Goal: Task Accomplishment & Management: Use online tool/utility

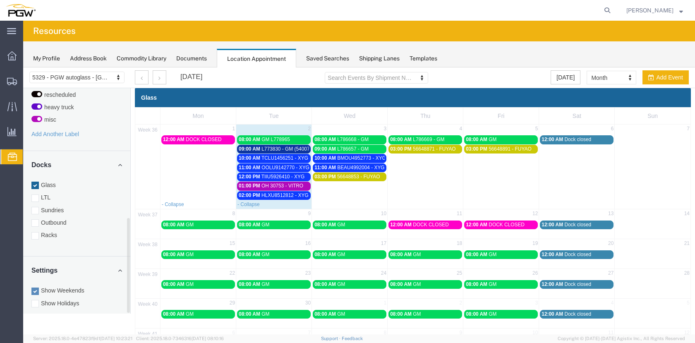
drag, startPoint x: 129, startPoint y: 121, endPoint x: 89, endPoint y: 241, distance: 126.2
click at [130, 250] on div "[DATE] Su Mo Tu We Th Fr Sa 27 28 29 30 31 1 2 3 4 5 6 7 8 9 10 11 12 13 14 15 …" at bounding box center [76, 201] width 107 height 226
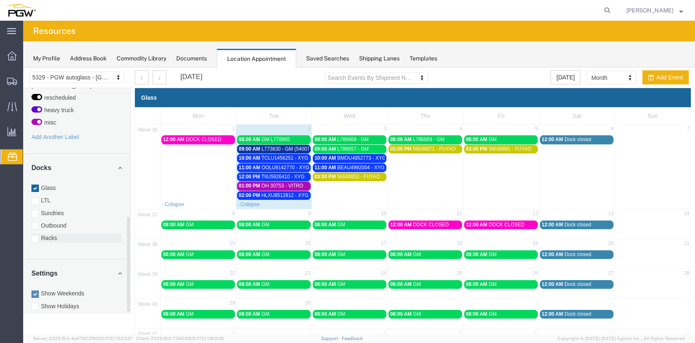
click at [34, 235] on div at bounding box center [34, 238] width 7 height 7
click at [23, 67] on input "Racks" at bounding box center [23, 67] width 0 height 0
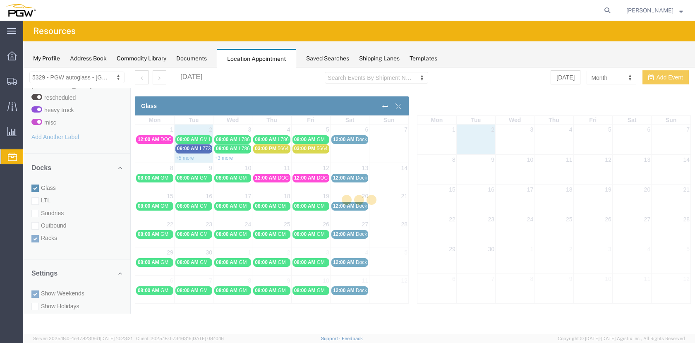
click at [34, 179] on div at bounding box center [359, 200] width 672 height 267
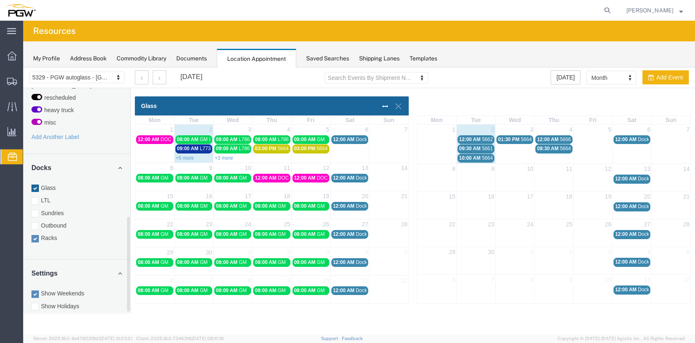
drag, startPoint x: 31, startPoint y: 178, endPoint x: 56, endPoint y: 198, distance: 31.2
click at [32, 185] on div at bounding box center [34, 188] width 7 height 7
click at [23, 67] on input "Glass" at bounding box center [23, 67] width 0 height 0
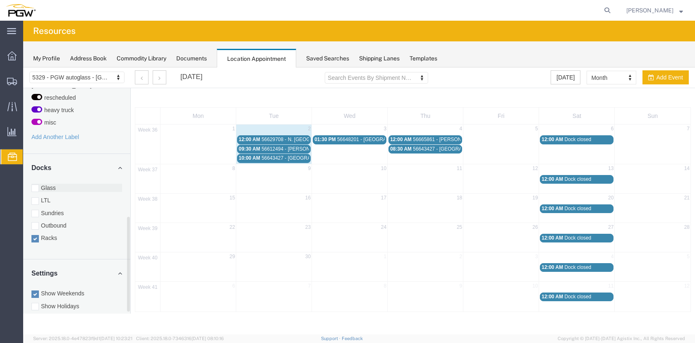
click at [36, 185] on div at bounding box center [34, 188] width 7 height 7
click at [23, 67] on input "Glass" at bounding box center [23, 67] width 0 height 0
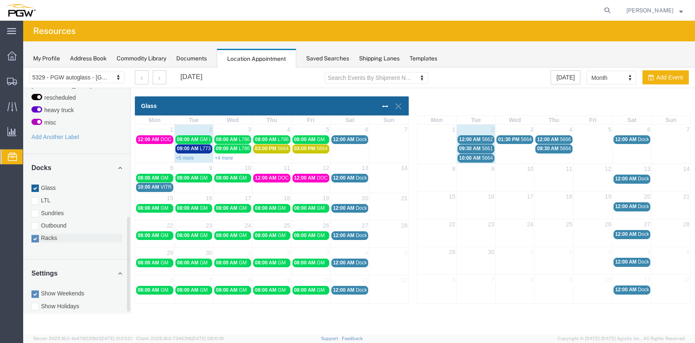
click at [36, 235] on div at bounding box center [34, 238] width 7 height 7
click at [23, 67] on input "Racks" at bounding box center [23, 67] width 0 height 0
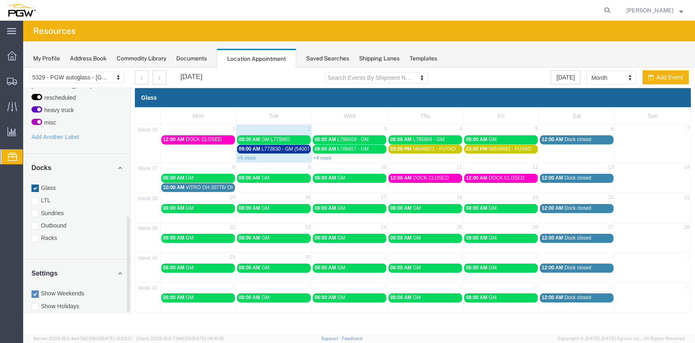
drag, startPoint x: 328, startPoint y: 159, endPoint x: 381, endPoint y: 171, distance: 53.9
click at [328, 159] on link "+4 more" at bounding box center [322, 158] width 18 height 6
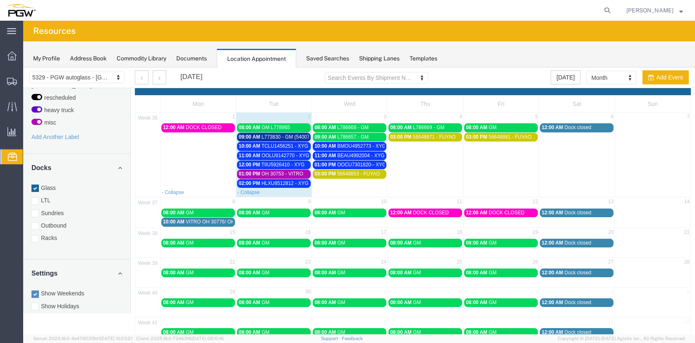
scroll to position [0, 0]
